Goal: Transaction & Acquisition: Purchase product/service

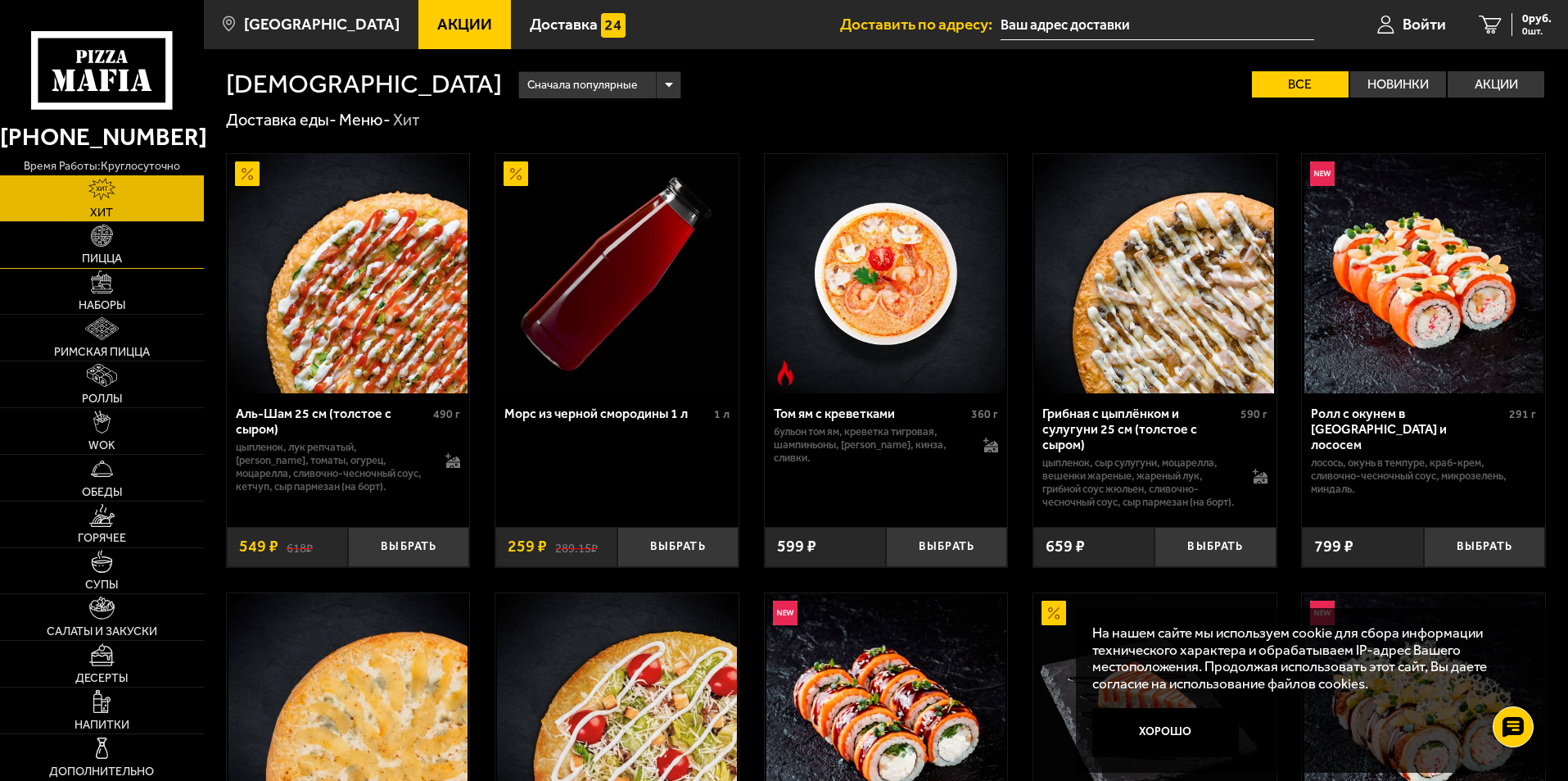
click at [144, 243] on link "Пицца" at bounding box center [102, 245] width 204 height 46
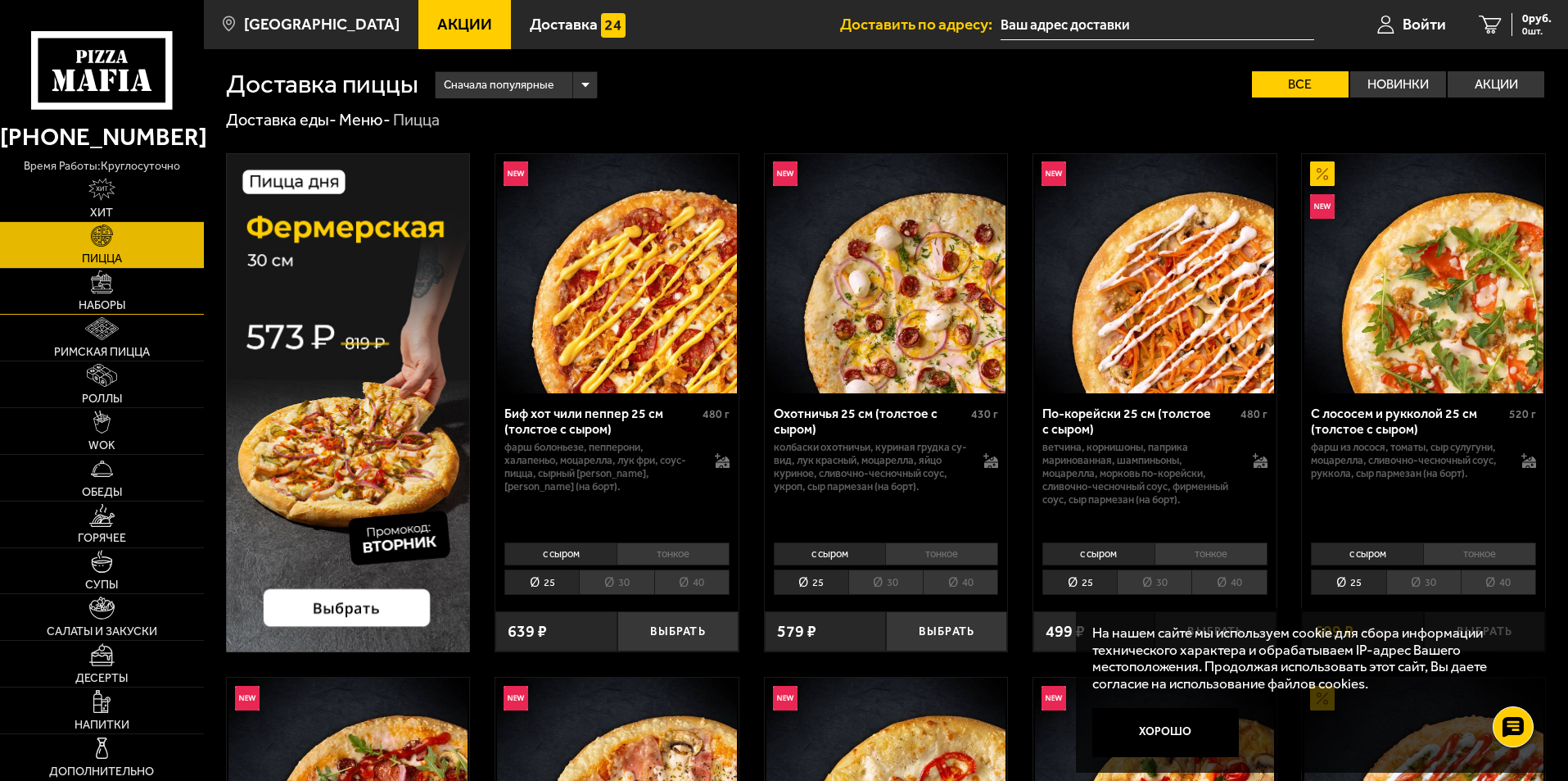
click at [113, 300] on span "Наборы" at bounding box center [101, 306] width 47 height 12
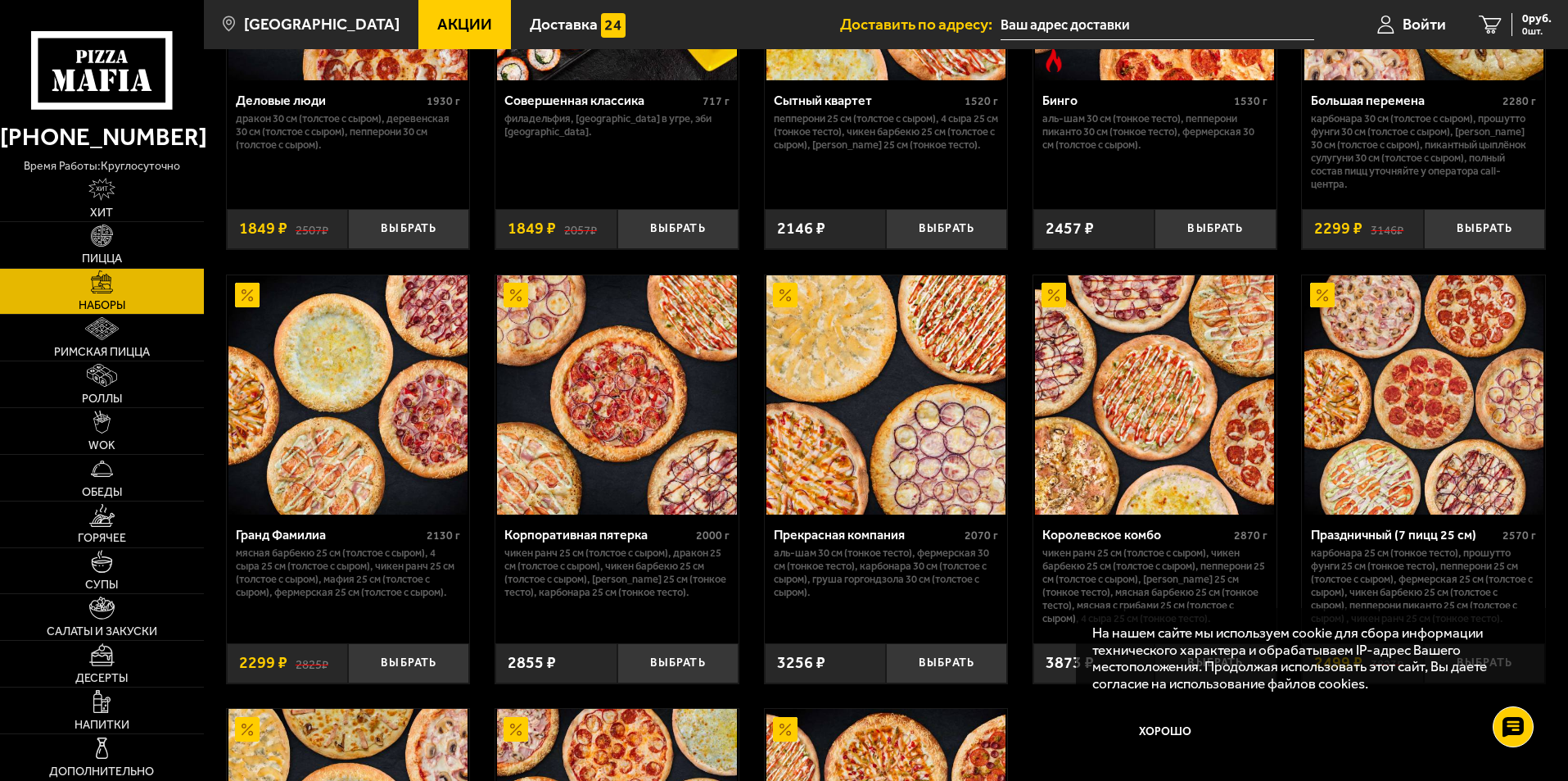
scroll to position [1802, 0]
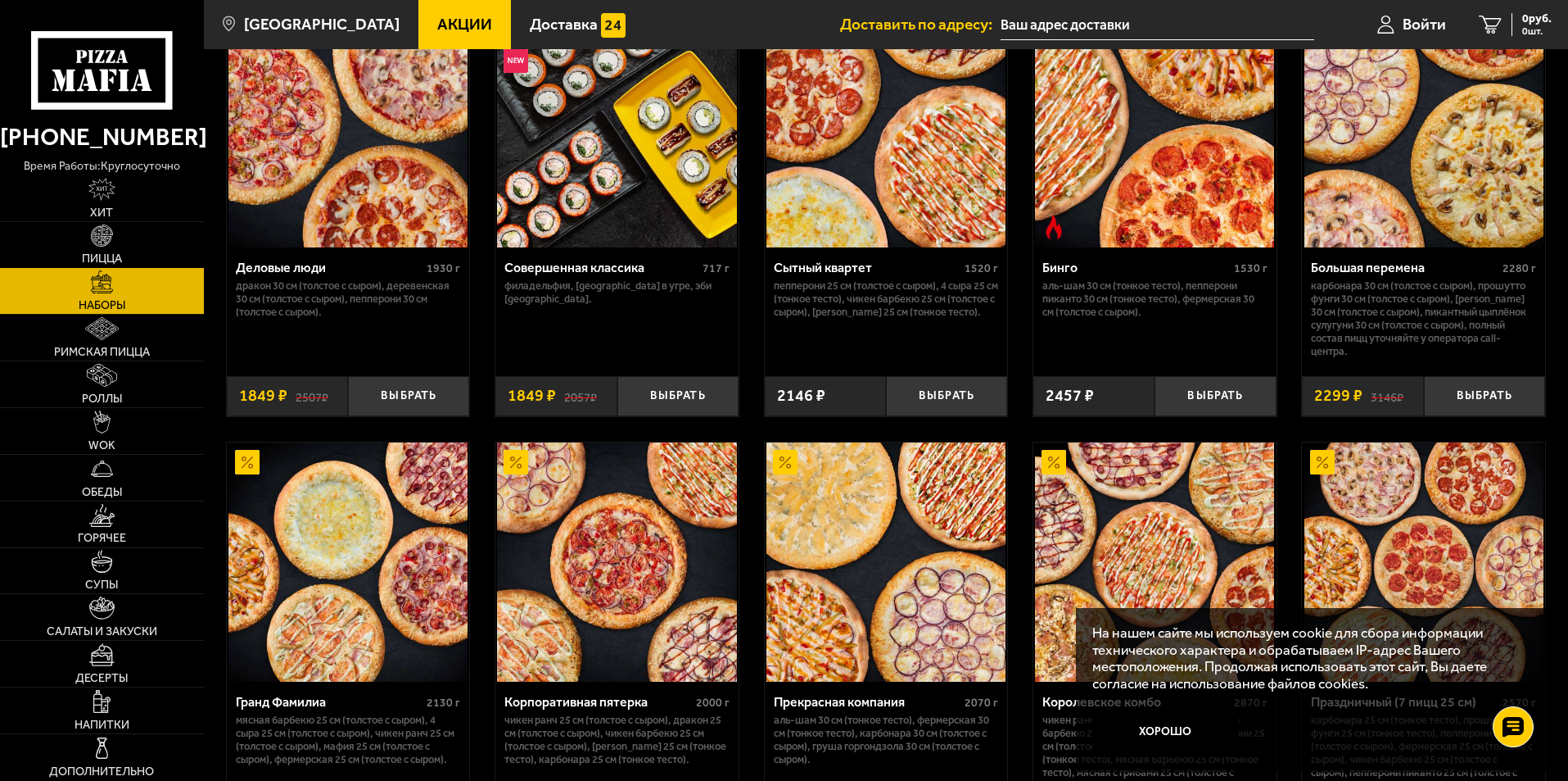
click at [83, 247] on link "Пицца" at bounding box center [102, 245] width 204 height 46
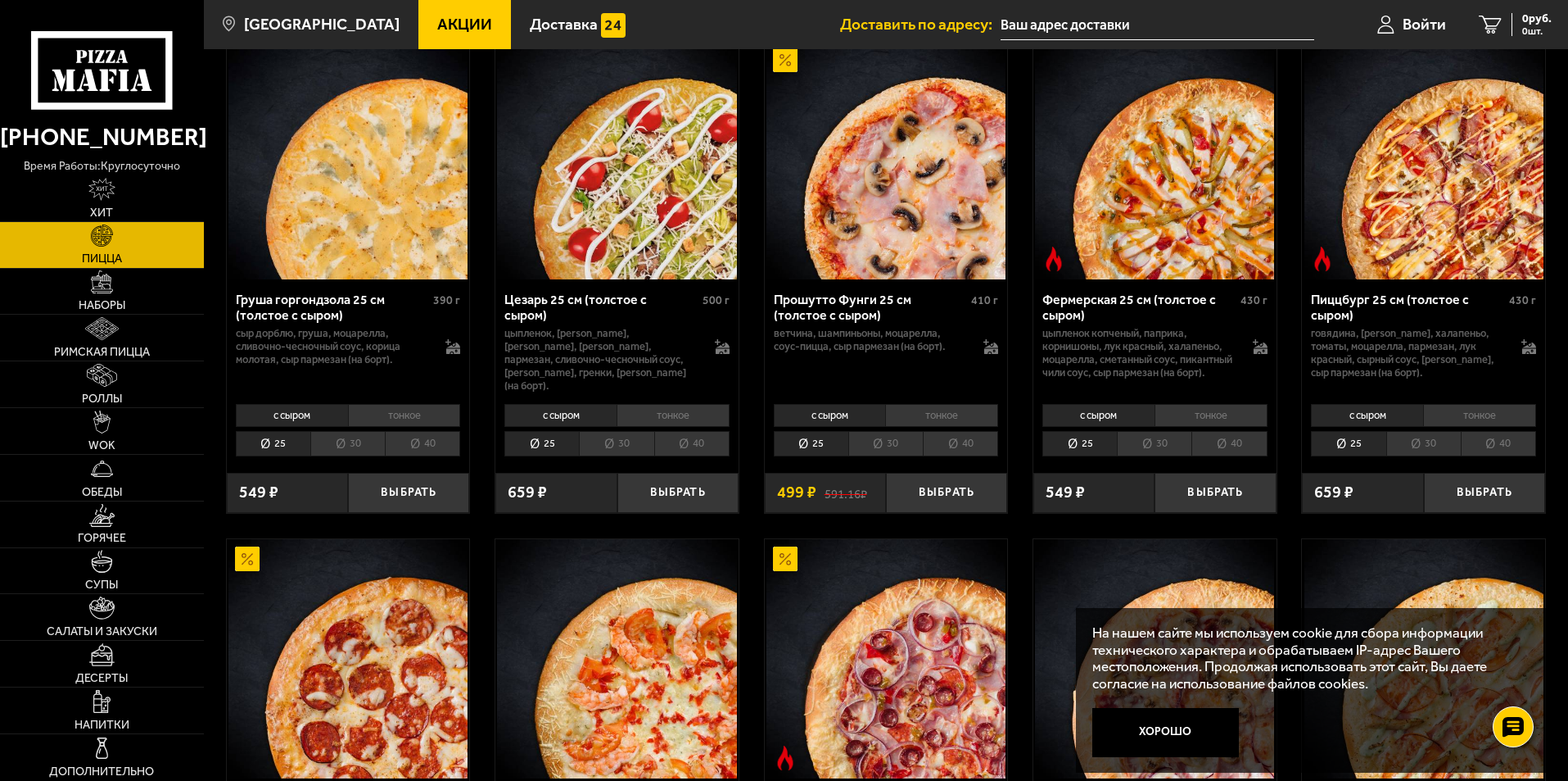
scroll to position [1966, 0]
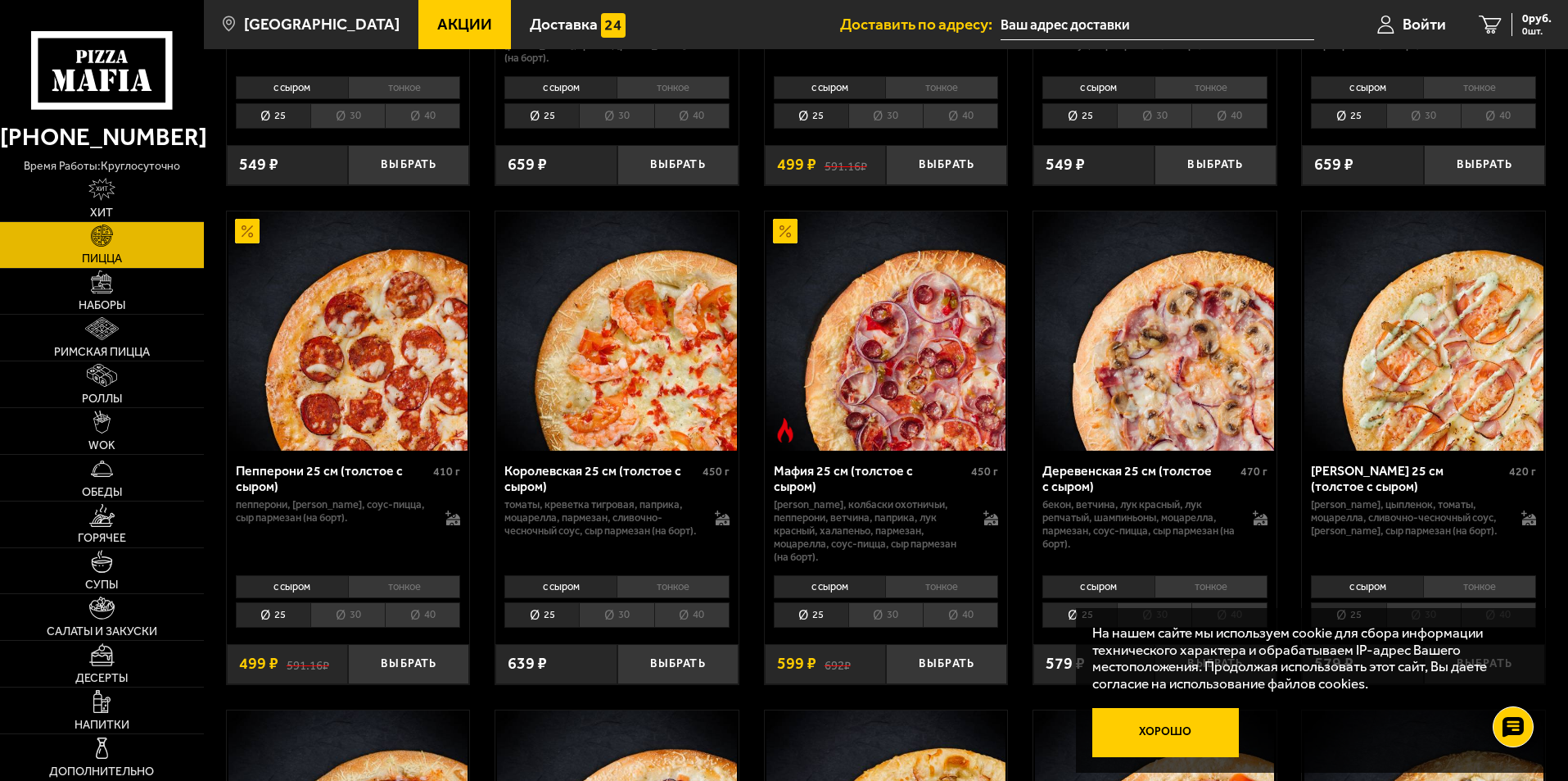
click at [1169, 738] on button "Хорошо" at bounding box center [1165, 732] width 148 height 50
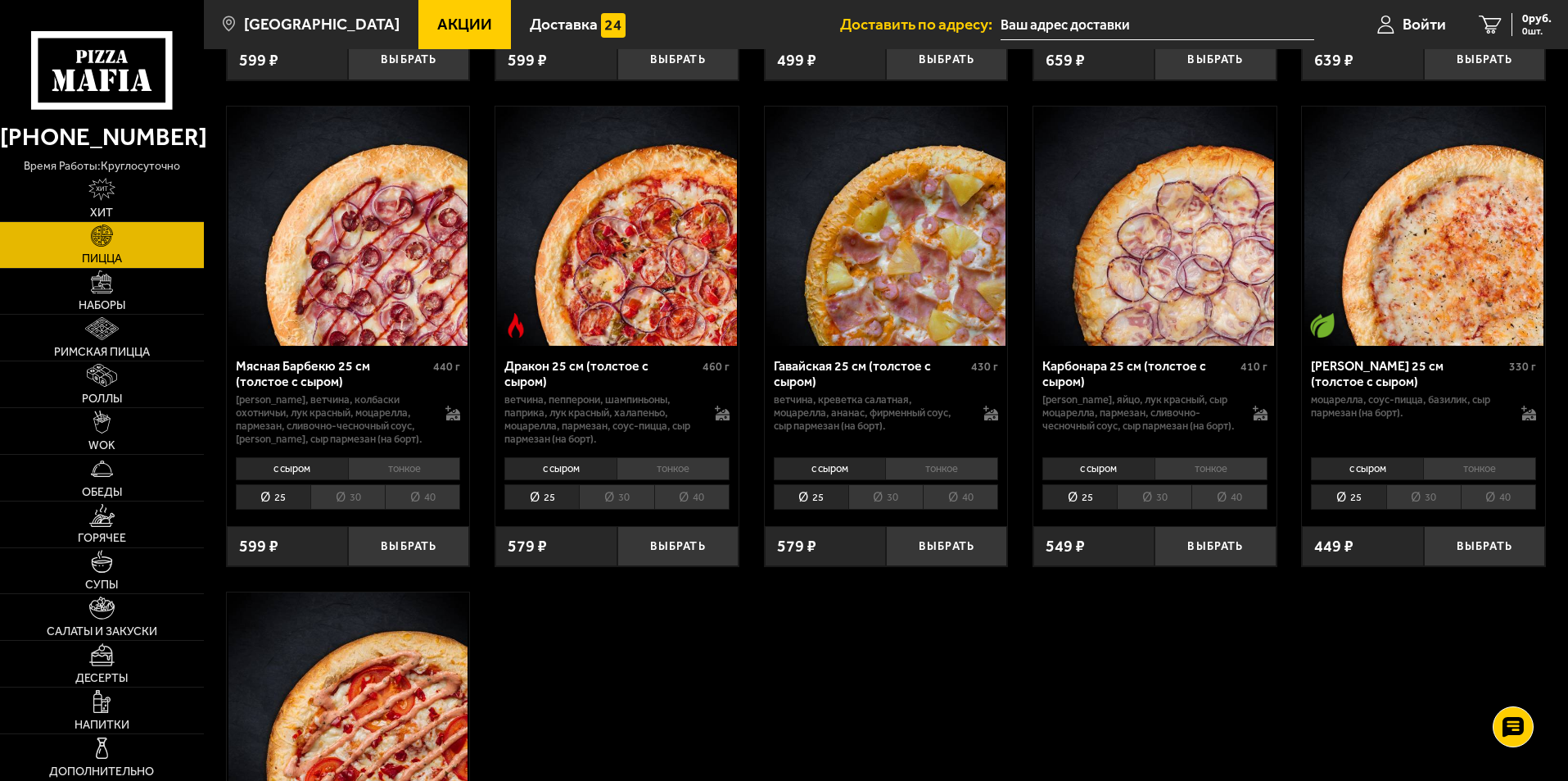
scroll to position [3276, 0]
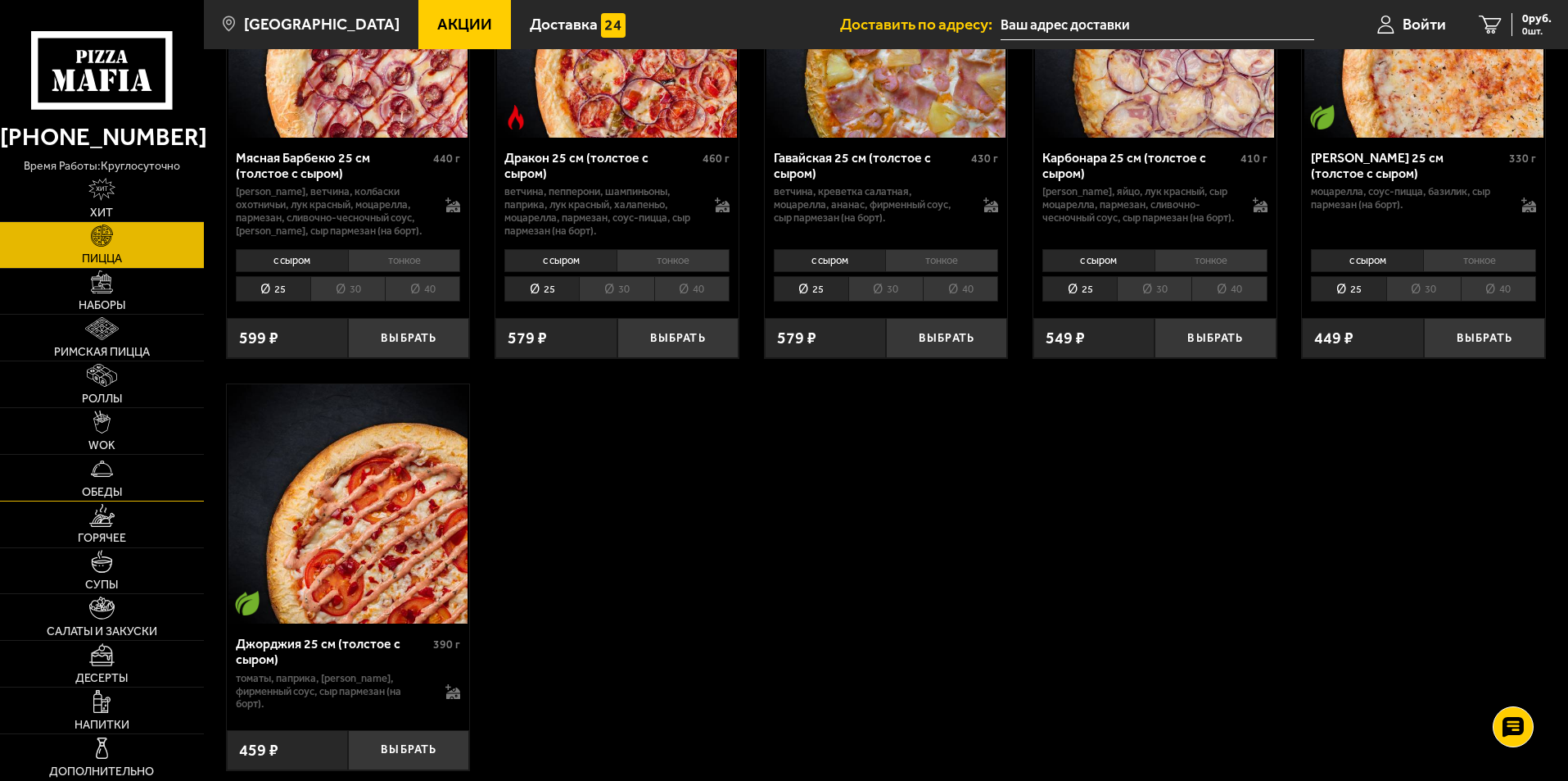
click at [145, 499] on link "Обеды" at bounding box center [102, 477] width 204 height 46
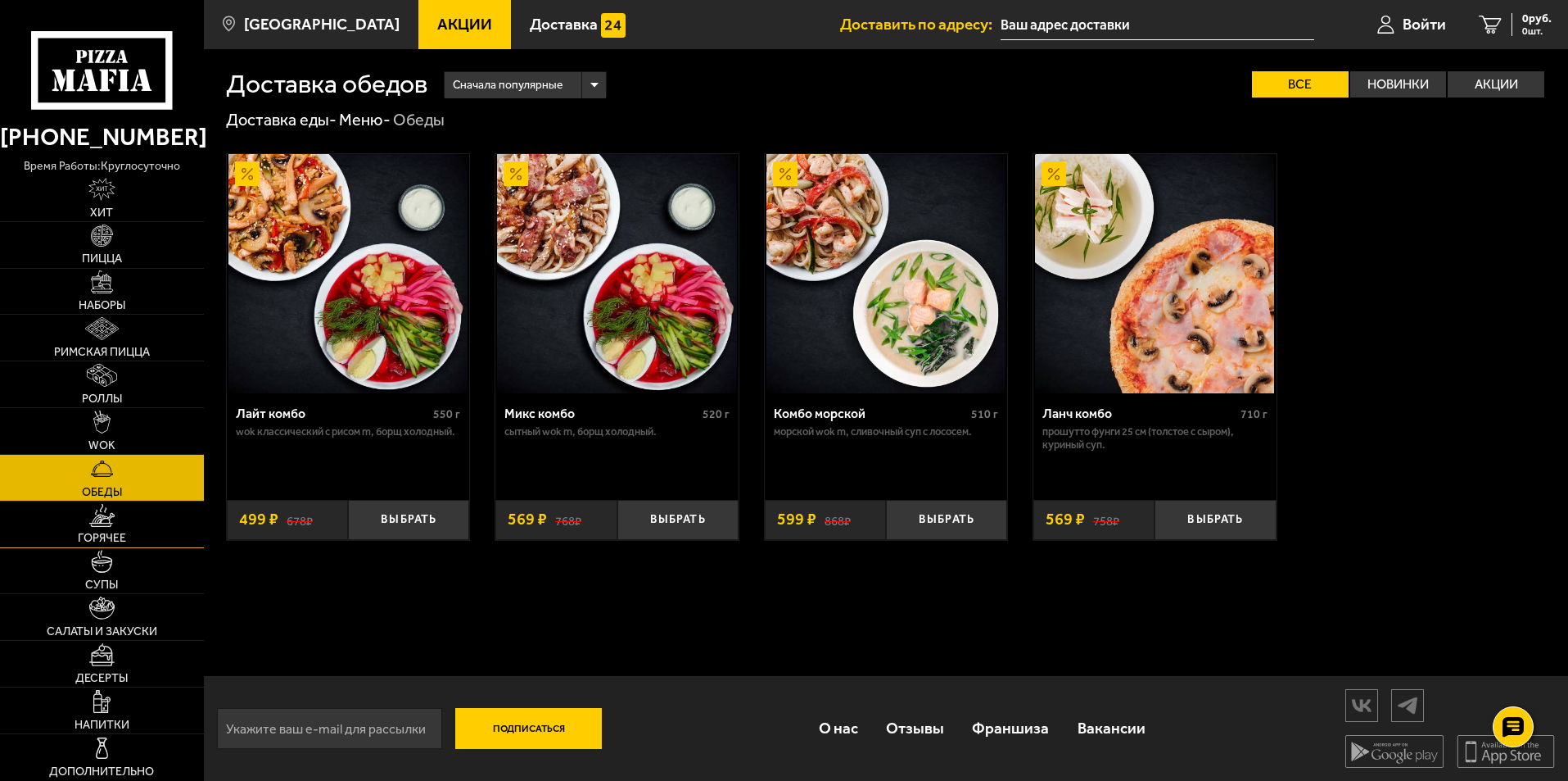
click at [128, 527] on link "Горячее" at bounding box center [102, 524] width 204 height 46
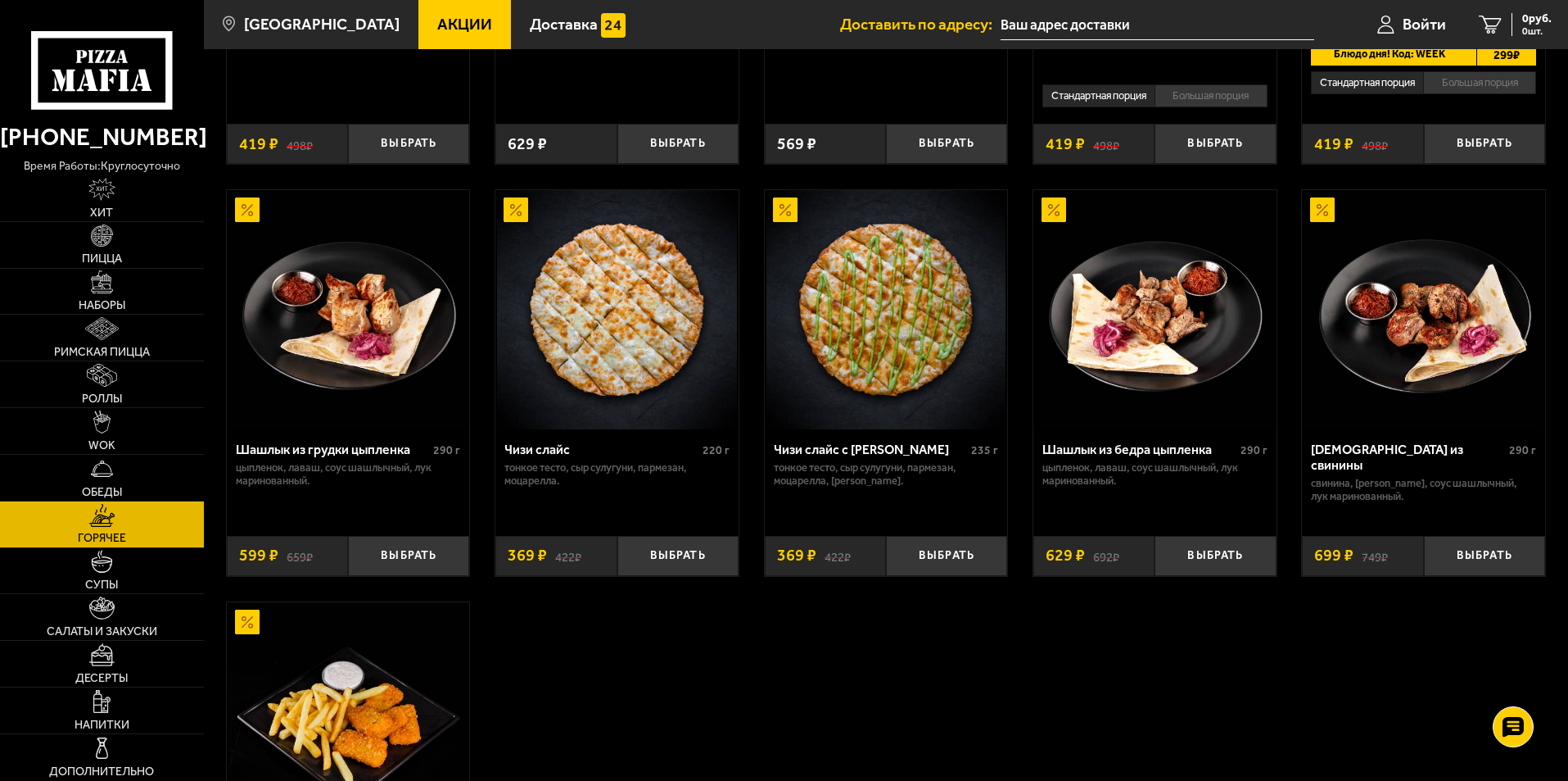
scroll to position [901, 0]
click at [133, 607] on link "Салаты и закуски" at bounding box center [102, 616] width 204 height 46
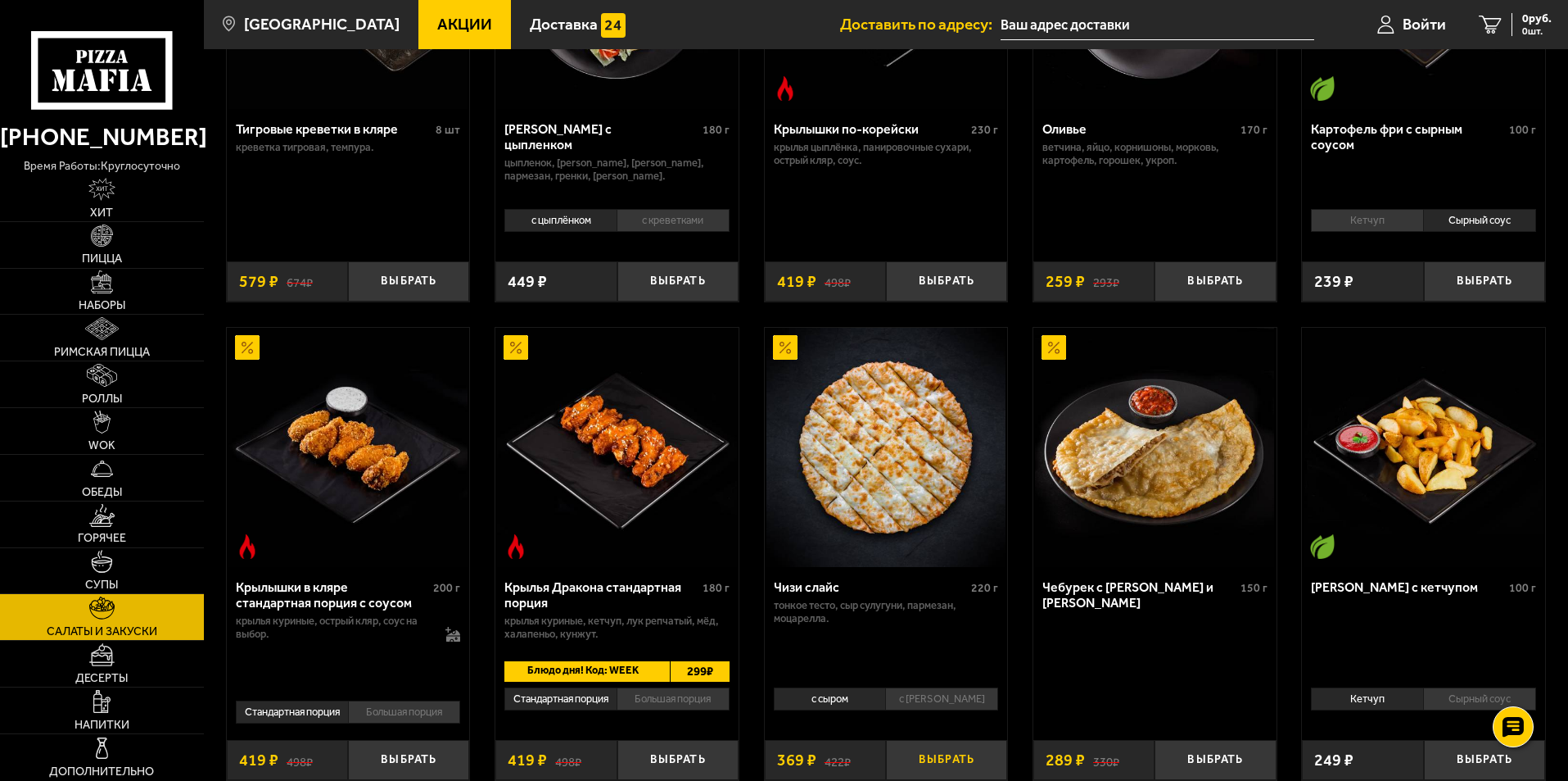
scroll to position [327, 0]
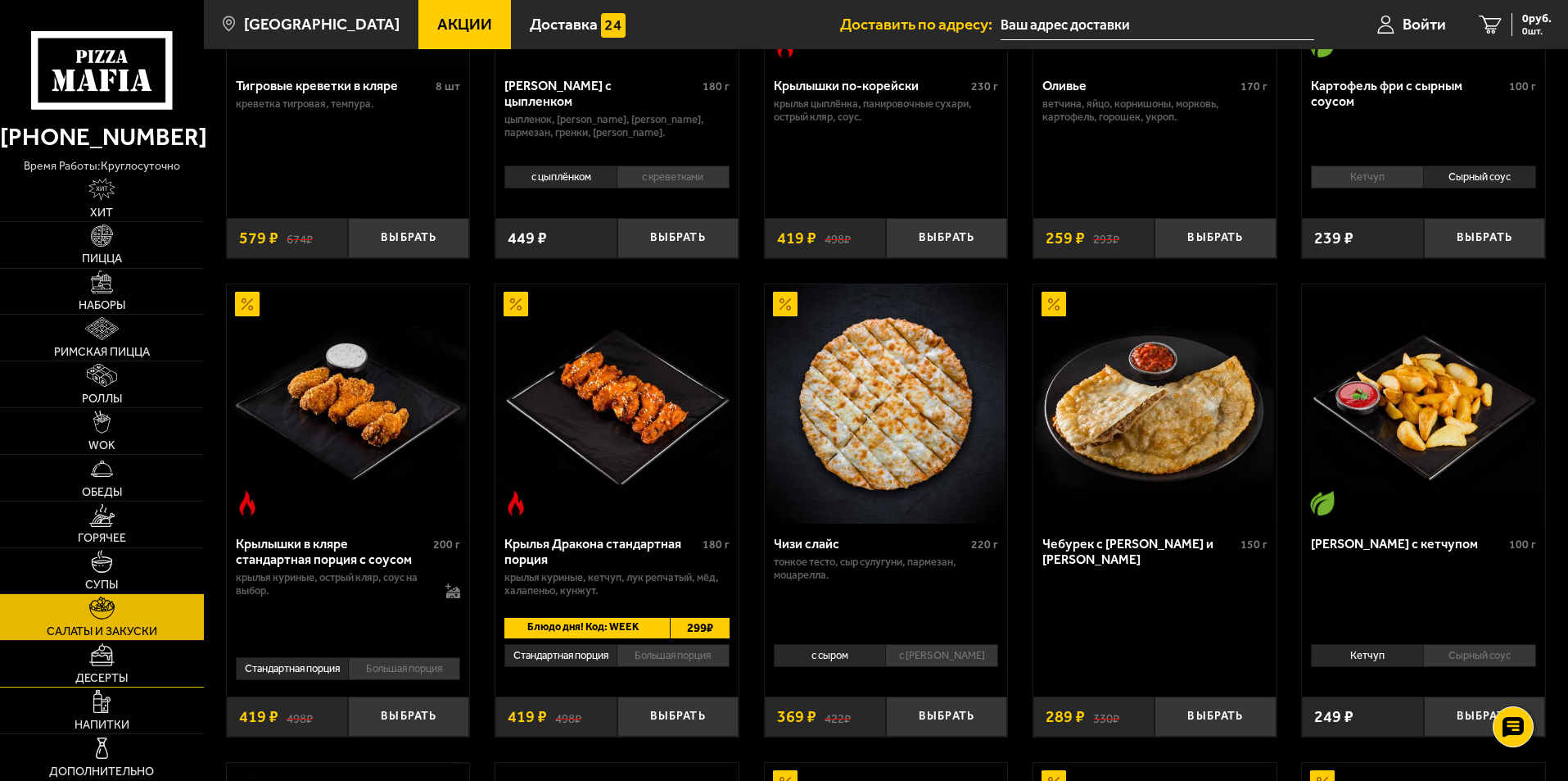
click at [111, 678] on span "Десерты" at bounding box center [101, 679] width 53 height 12
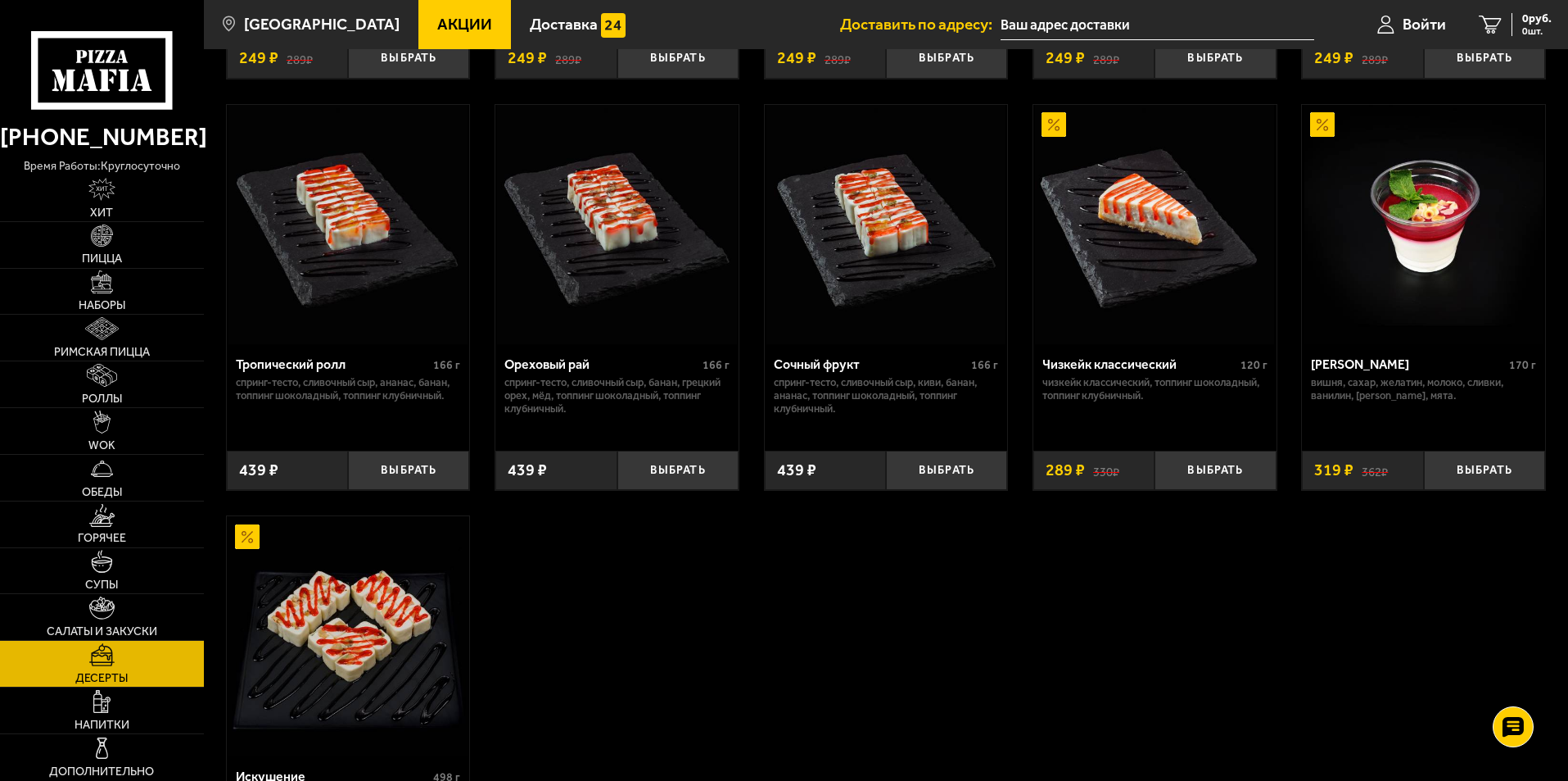
scroll to position [574, 0]
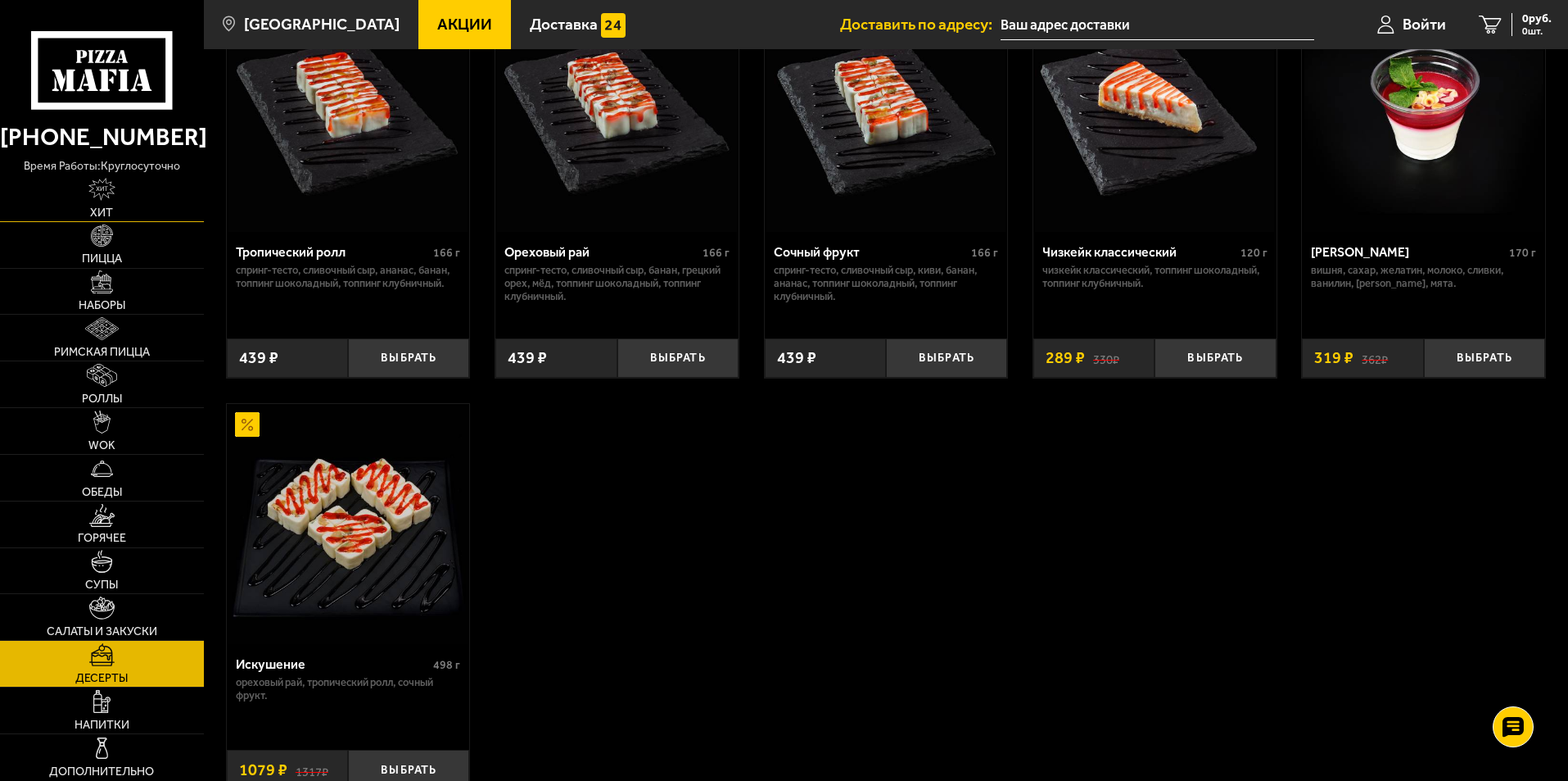
click at [140, 211] on link "Хит" at bounding box center [102, 198] width 204 height 46
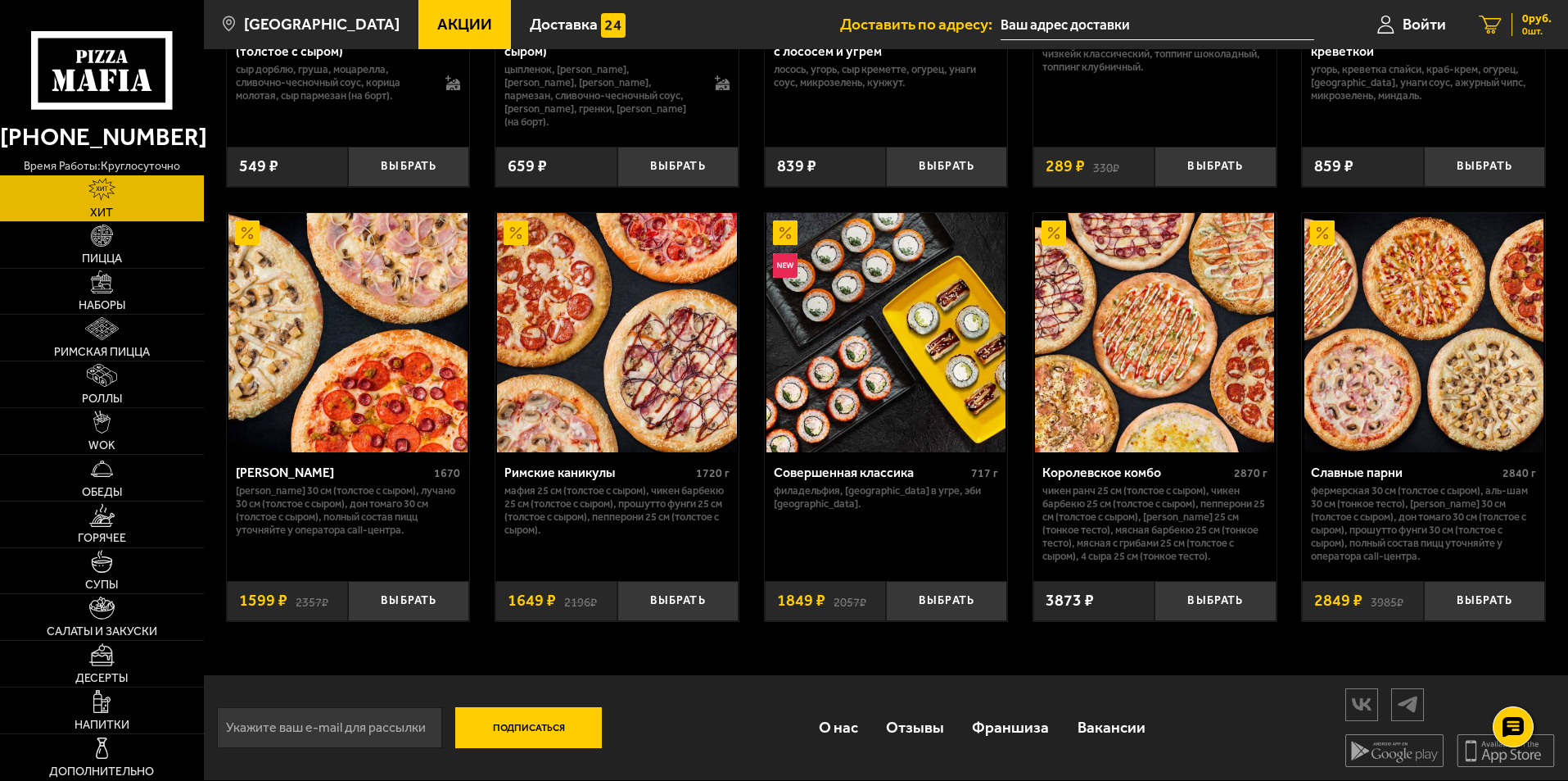
scroll to position [821, 0]
